Goal: Task Accomplishment & Management: Use online tool/utility

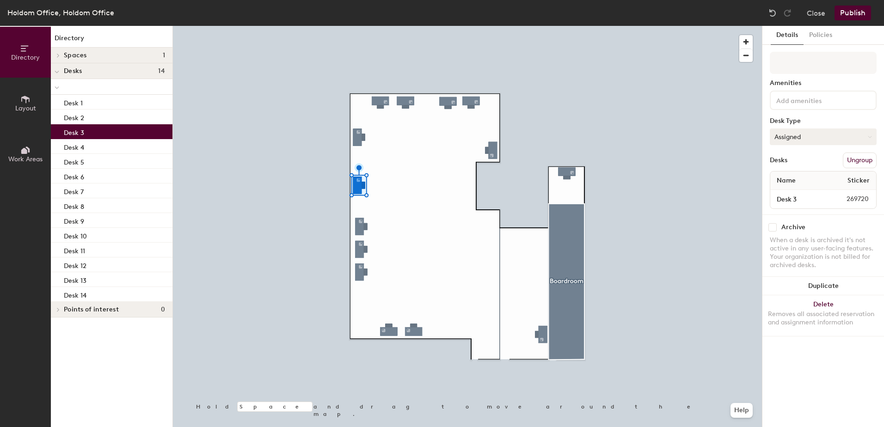
click at [804, 134] on button "Assigned" at bounding box center [823, 137] width 107 height 17
click at [789, 193] on div "Hoteled" at bounding box center [817, 193] width 93 height 14
click at [851, 16] on button "Publish" at bounding box center [853, 13] width 37 height 15
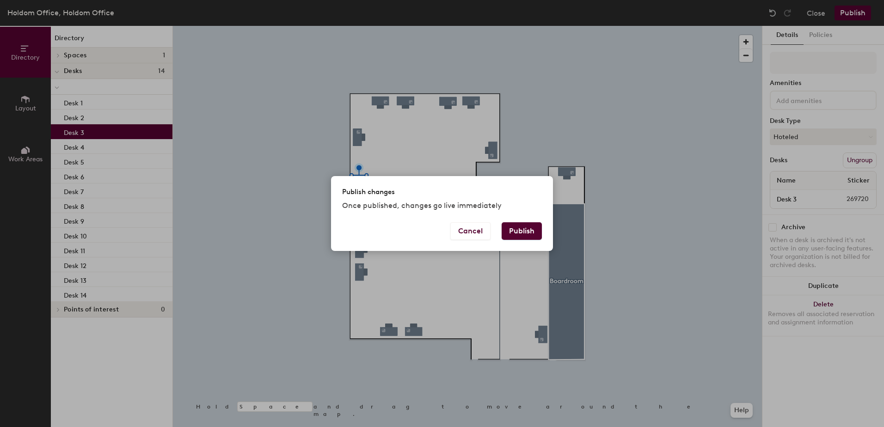
click at [521, 232] on button "Publish" at bounding box center [522, 231] width 40 height 18
